Goal: Find specific page/section: Find specific page/section

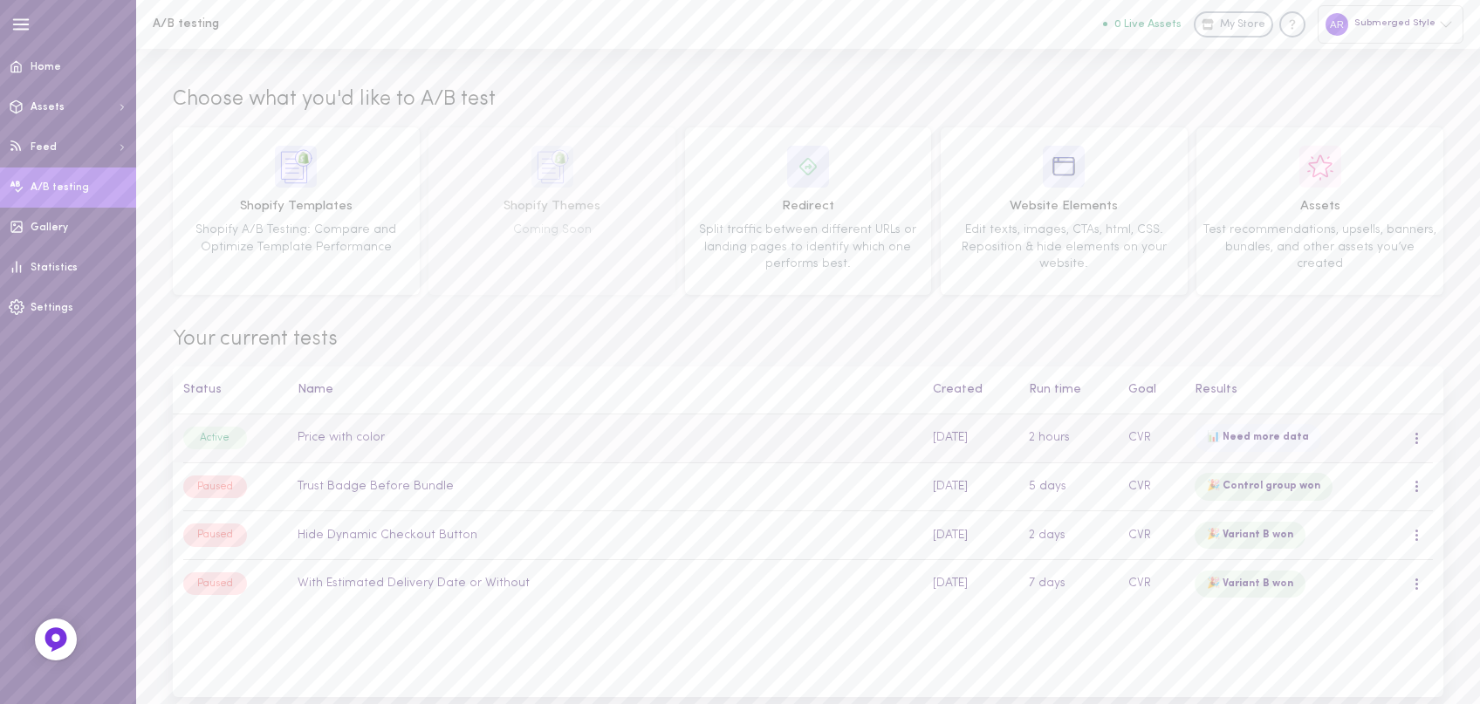
click at [901, 435] on td "Price with color" at bounding box center [605, 438] width 635 height 48
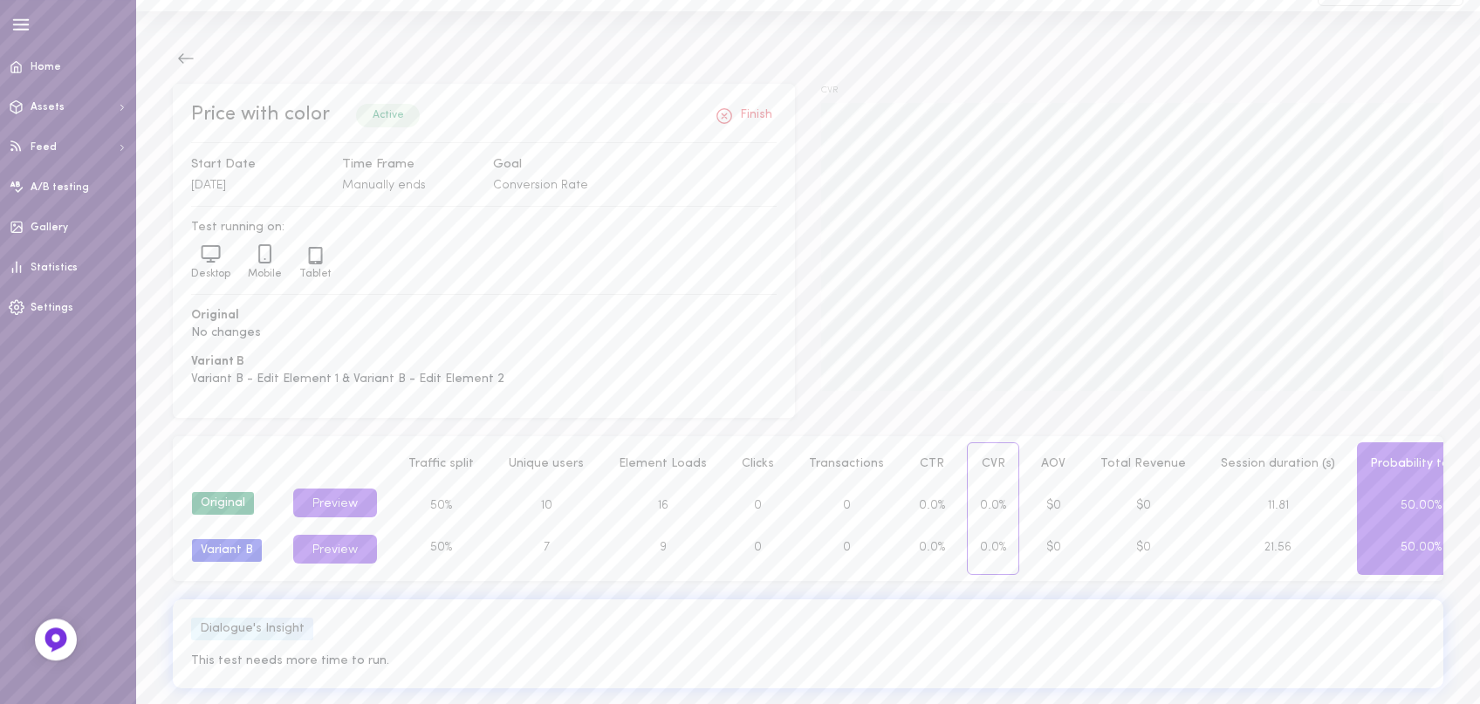
scroll to position [58, 0]
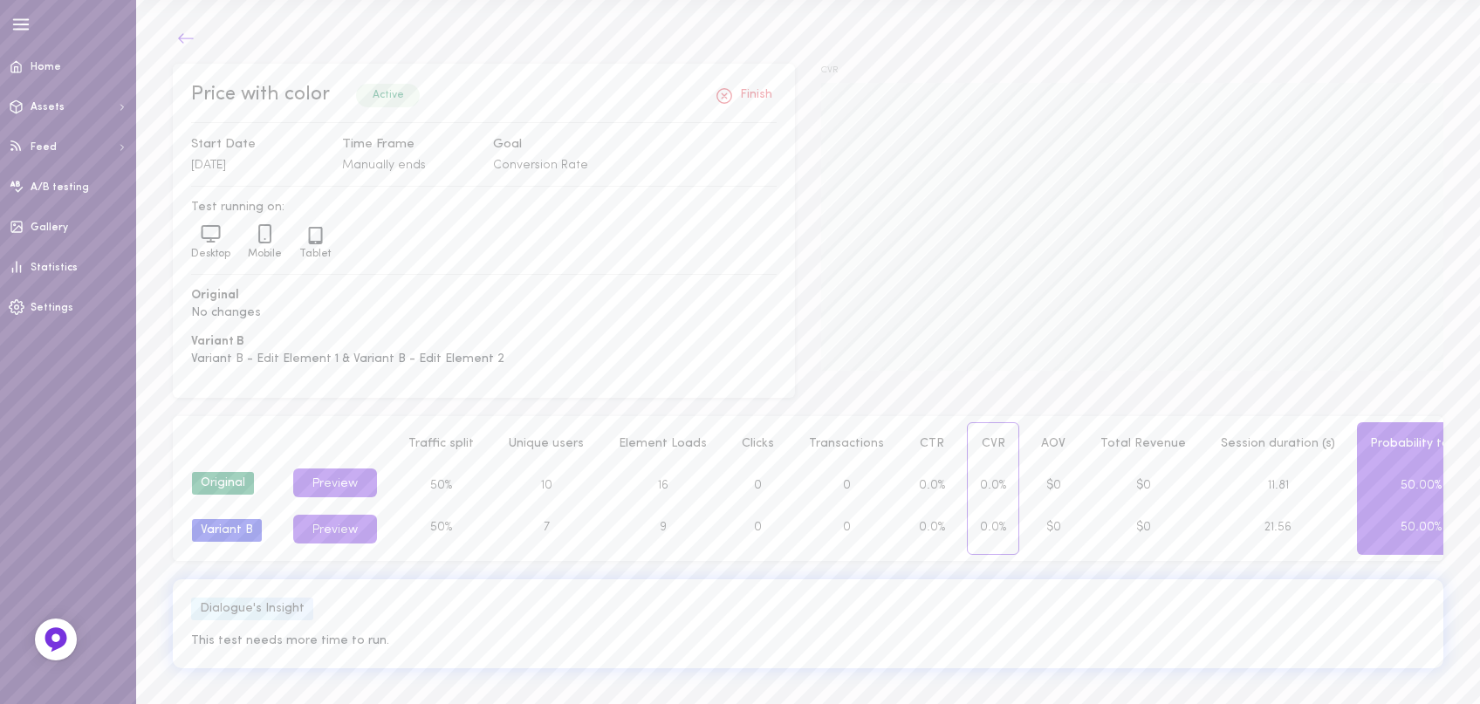
click at [188, 42] on icon at bounding box center [185, 38] width 17 height 17
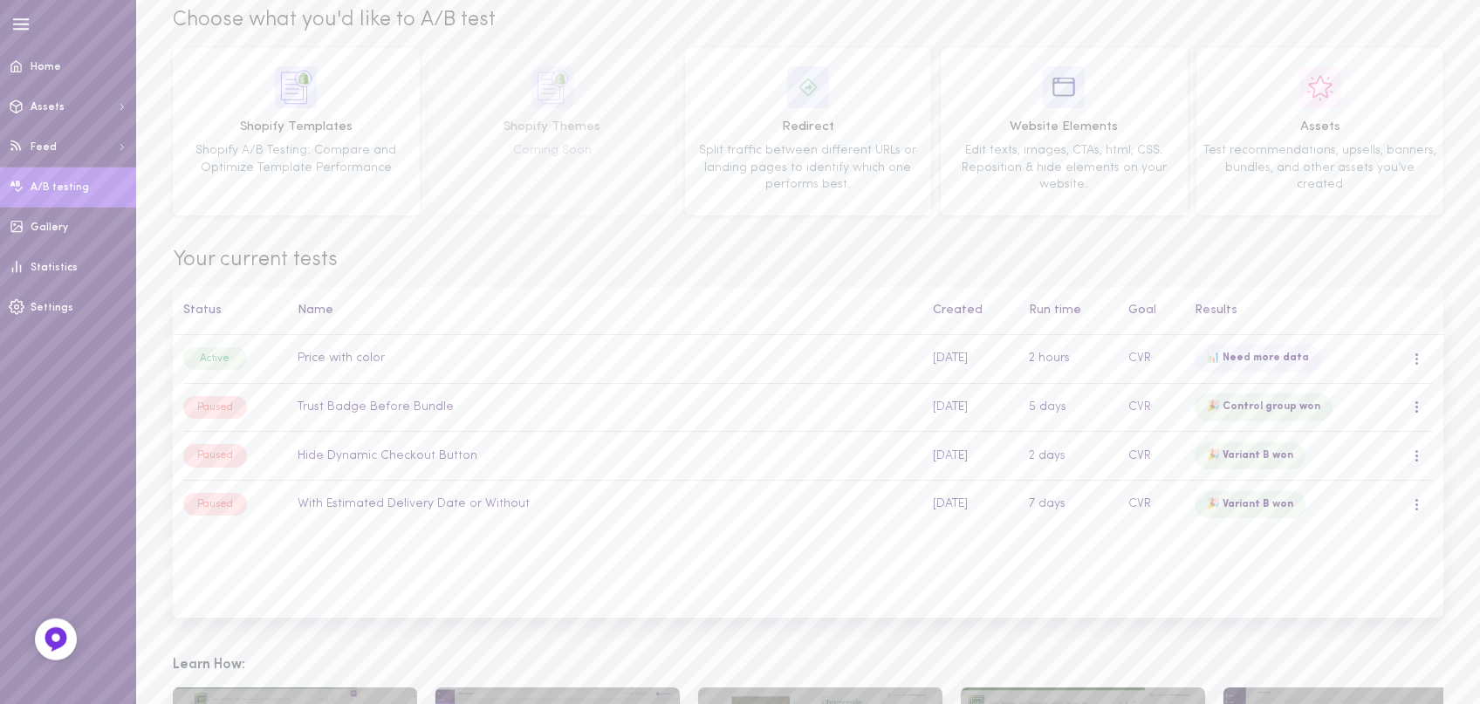
scroll to position [83, 0]
click at [505, 462] on td "Hide Dynamic Checkout Button" at bounding box center [605, 452] width 635 height 49
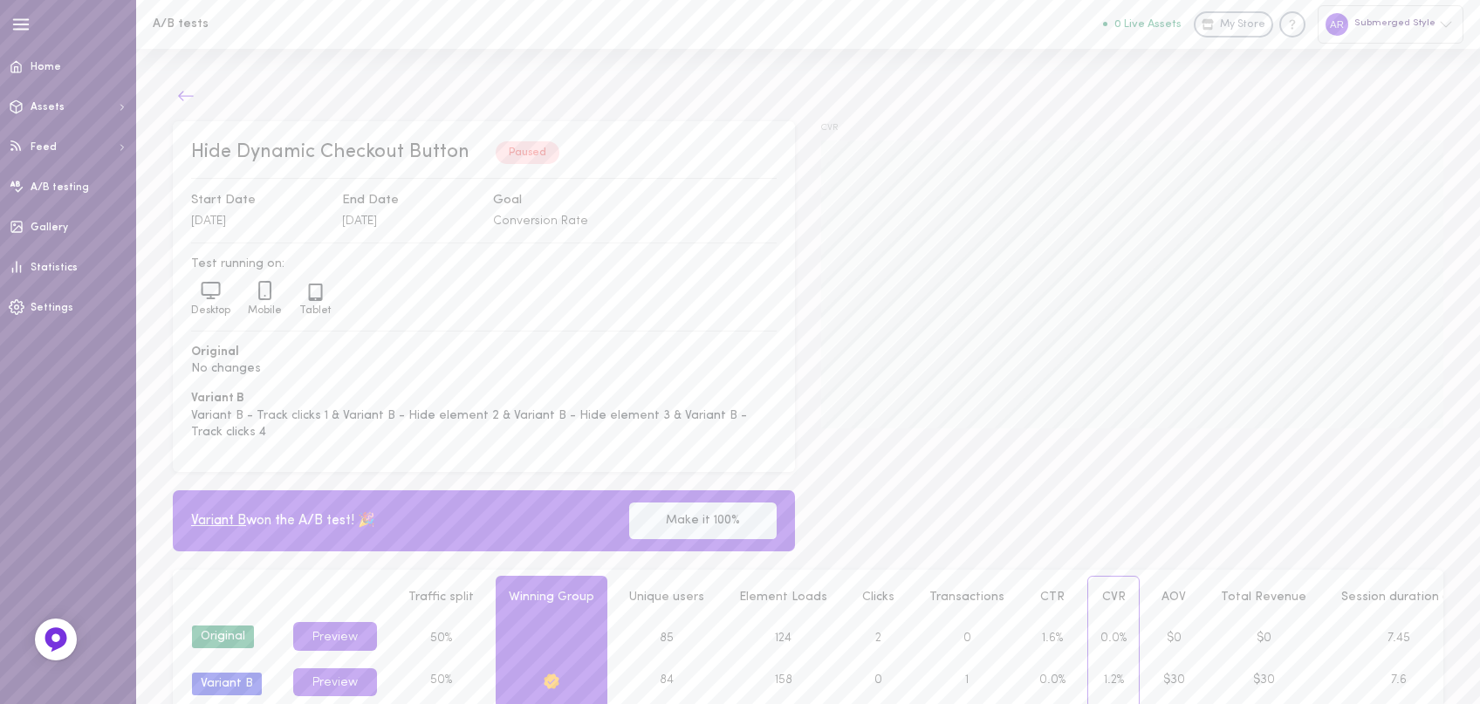
click at [182, 91] on icon at bounding box center [185, 95] width 17 height 17
